Goal: Check status

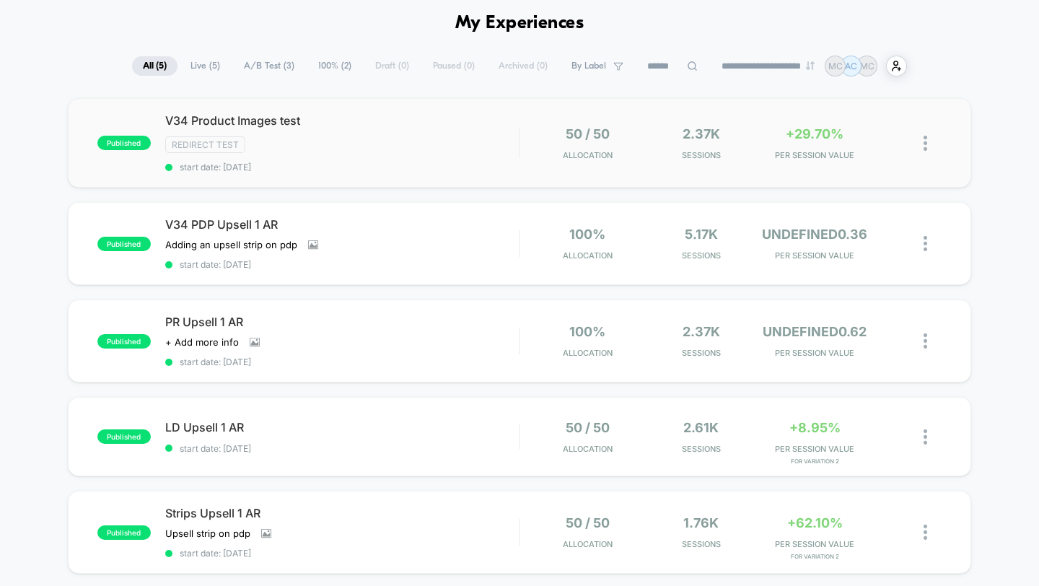
scroll to position [55, 0]
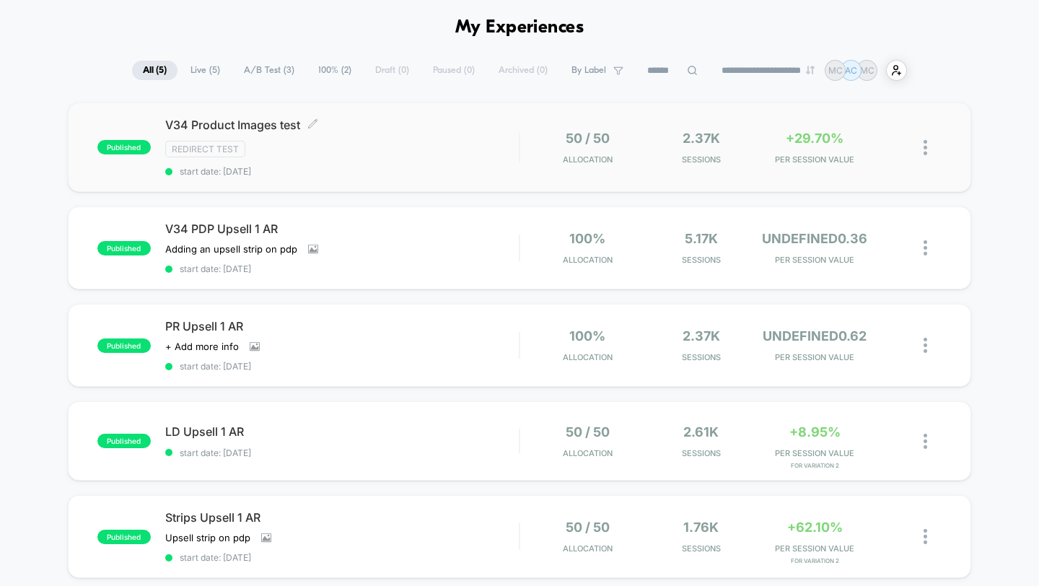
click at [369, 152] on div "Redirect Test" at bounding box center [342, 149] width 354 height 17
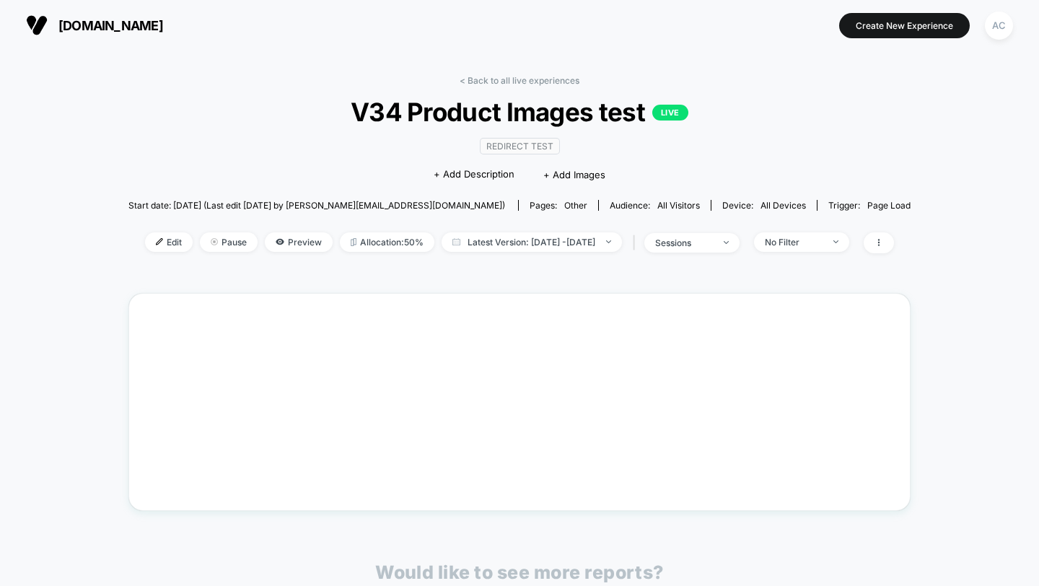
scroll to position [111, 0]
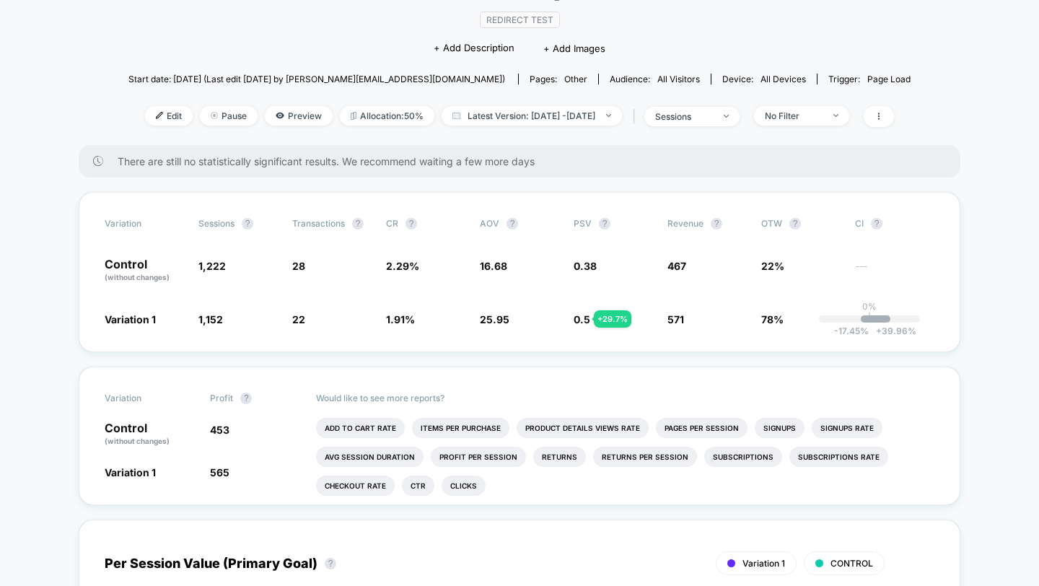
scroll to position [128, 0]
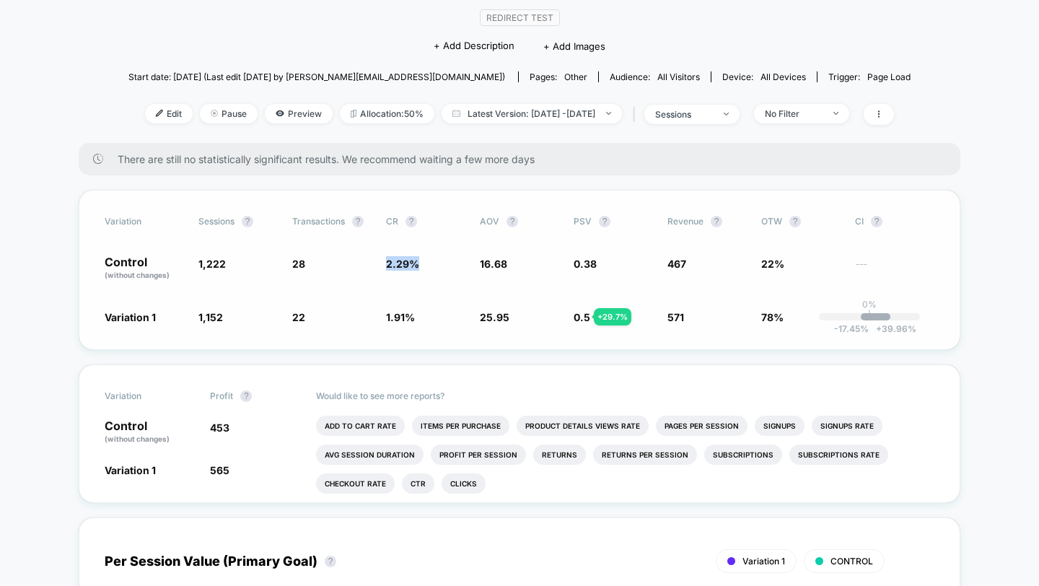
drag, startPoint x: 426, startPoint y: 261, endPoint x: 384, endPoint y: 261, distance: 41.8
click at [384, 261] on div "Control (without changes) 1,222 28 2.29 % 16.68 0.38 467 22% ---" at bounding box center [519, 268] width 829 height 25
drag, startPoint x: 320, startPoint y: 314, endPoint x: 299, endPoint y: 314, distance: 20.9
click at [299, 314] on span "22 - 16.7 %" at bounding box center [331, 316] width 79 height 14
click at [280, 319] on div "Variation 1 1,152 - 5.7 % 22 - 16.7 % 1.91 % - 16.7 % 25.95 + 55.6 % 0.5 + 29.7…" at bounding box center [519, 316] width 829 height 14
